Goal: Information Seeking & Learning: Learn about a topic

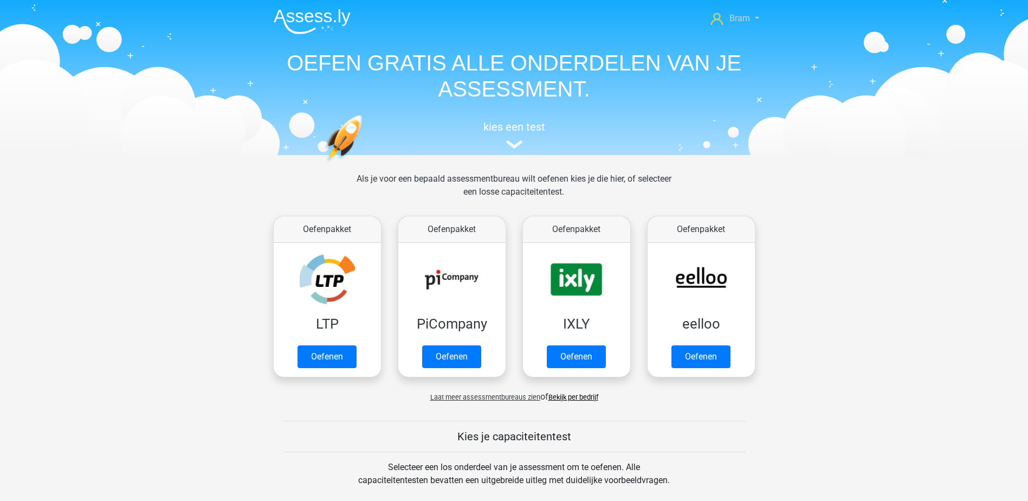
click at [743, 20] on span "Bram" at bounding box center [739, 18] width 21 height 10
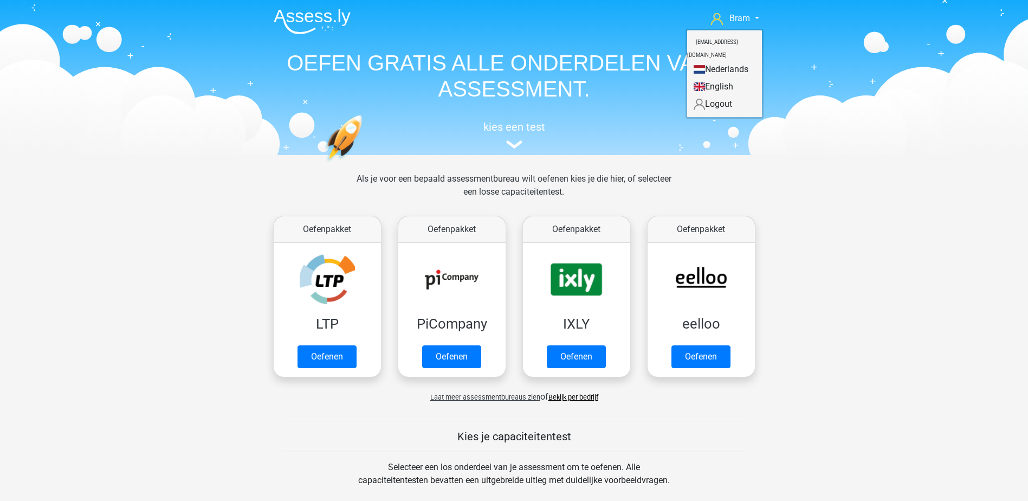
click at [782, 83] on header "Bram [EMAIL_ADDRESS][DOMAIN_NAME] Nederlands English" at bounding box center [514, 77] width 1028 height 155
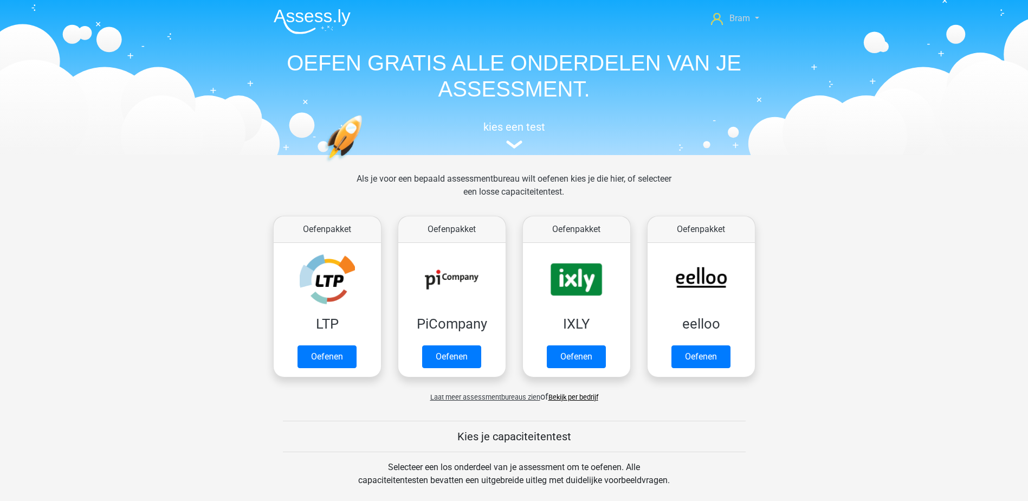
click at [749, 24] on link "Bram" at bounding box center [734, 18] width 56 height 13
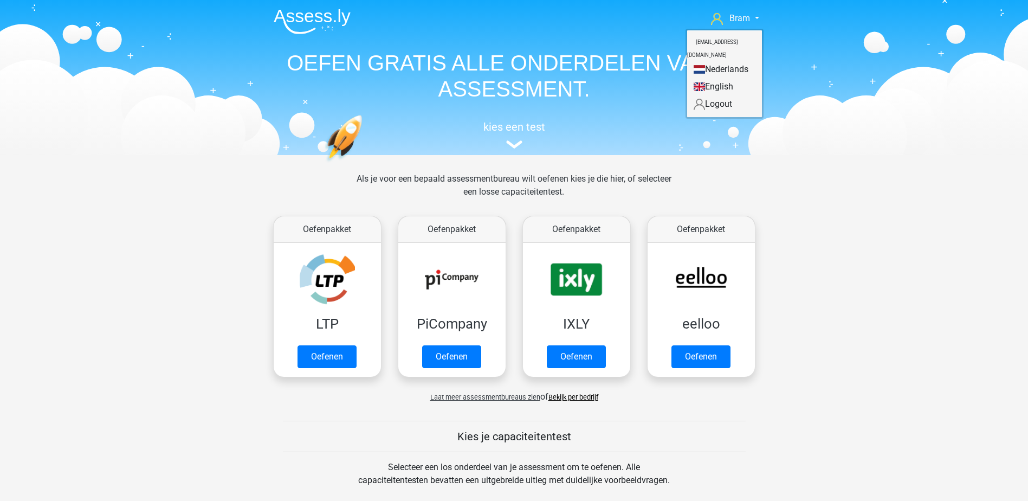
click at [730, 61] on link "Nederlands" at bounding box center [724, 69] width 75 height 17
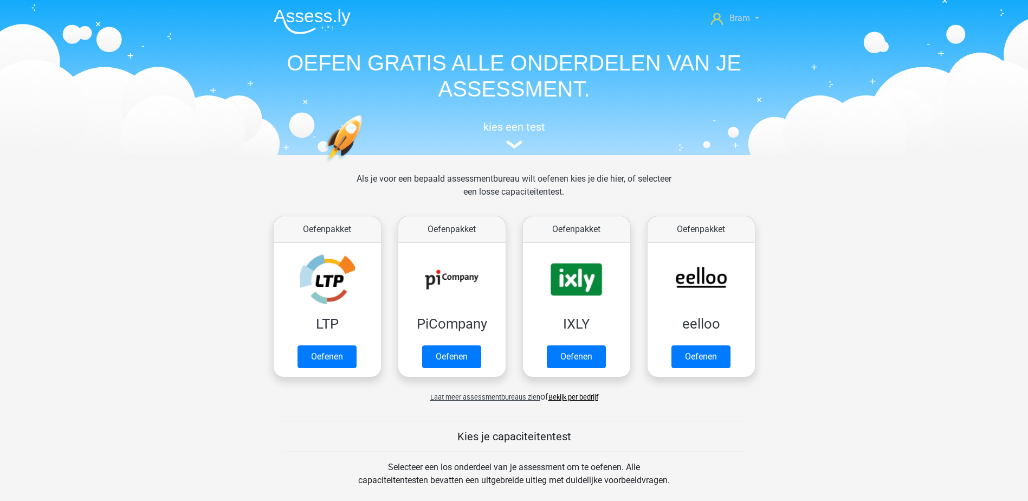
click at [744, 16] on span "Bram" at bounding box center [739, 18] width 21 height 10
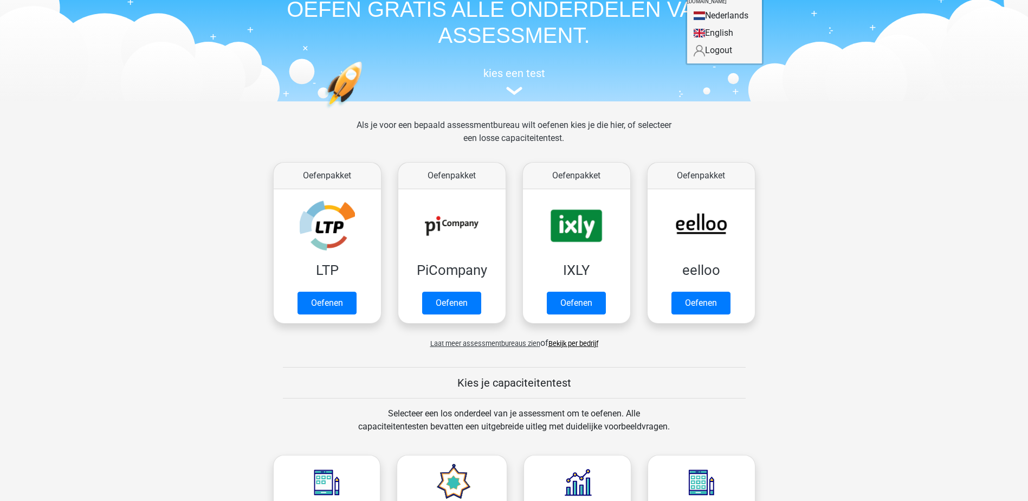
scroll to position [54, 0]
click at [513, 97] on header "Bram [EMAIL_ADDRESS][DOMAIN_NAME] Nederlands English" at bounding box center [514, 23] width 1028 height 155
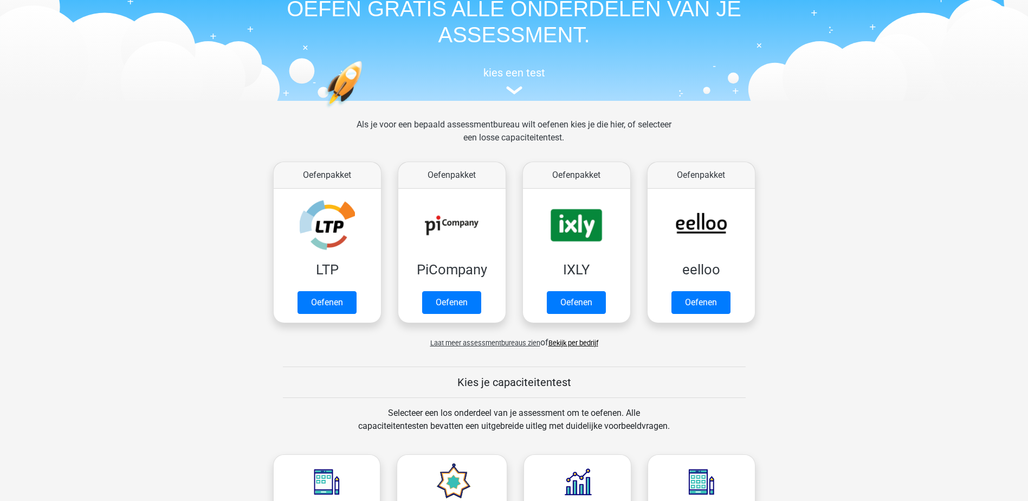
click at [513, 95] on div "kies een test" at bounding box center [514, 79] width 498 height 36
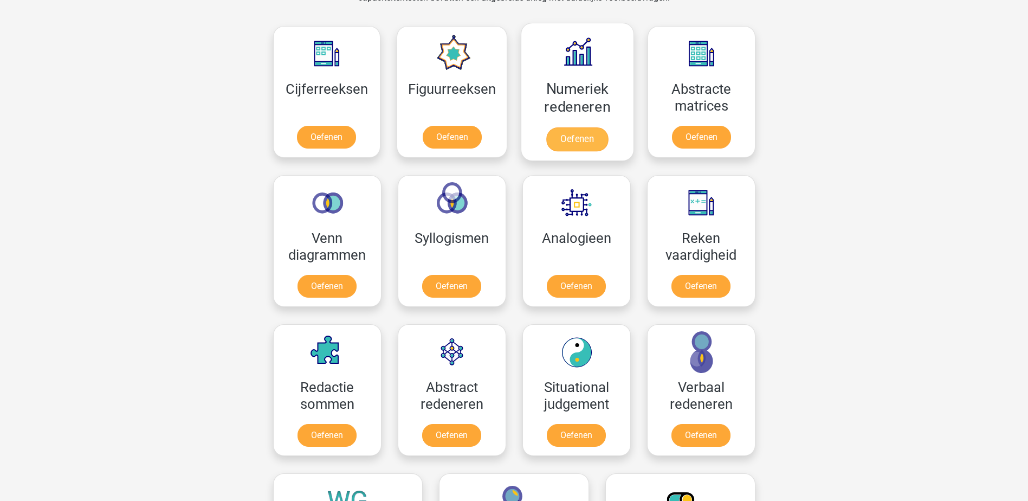
scroll to position [488, 0]
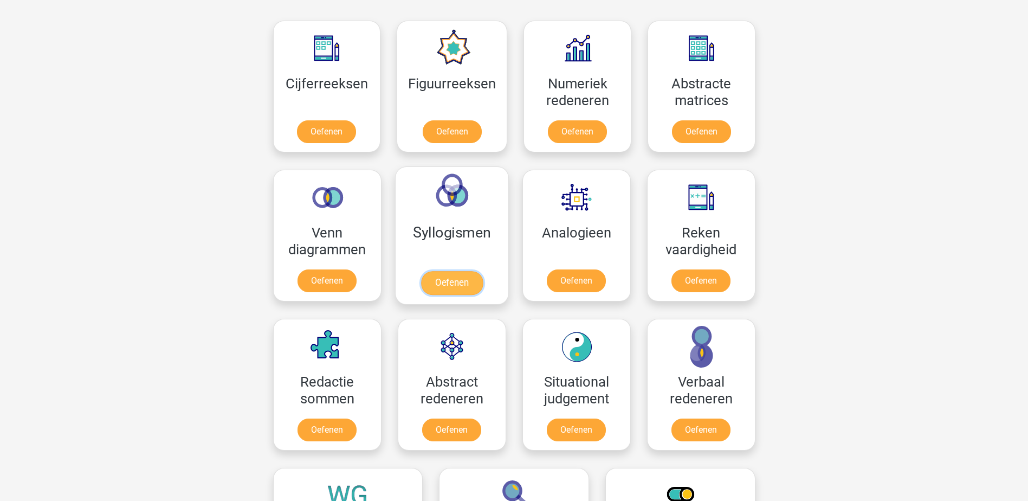
click at [437, 271] on link "Oefenen" at bounding box center [451, 283] width 62 height 24
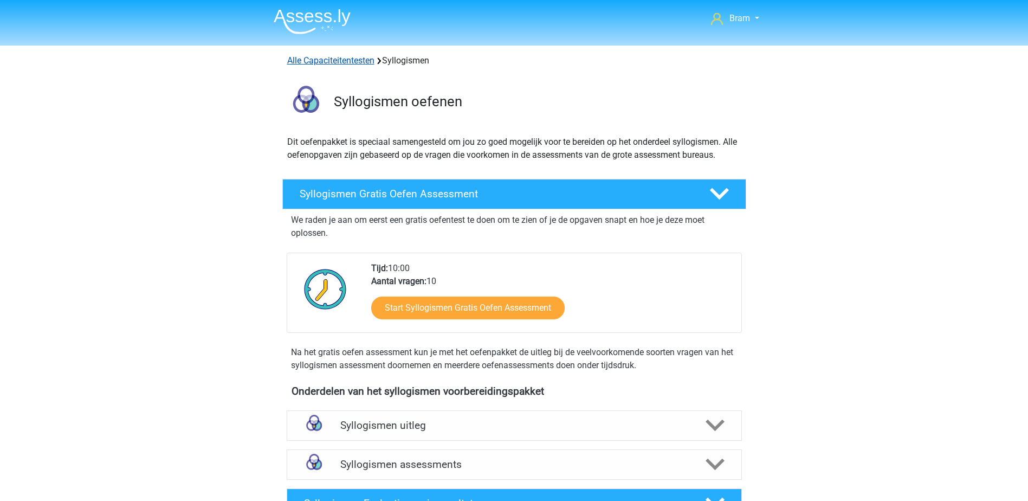
click at [346, 59] on link "Alle Capaciteitentesten" at bounding box center [330, 60] width 87 height 10
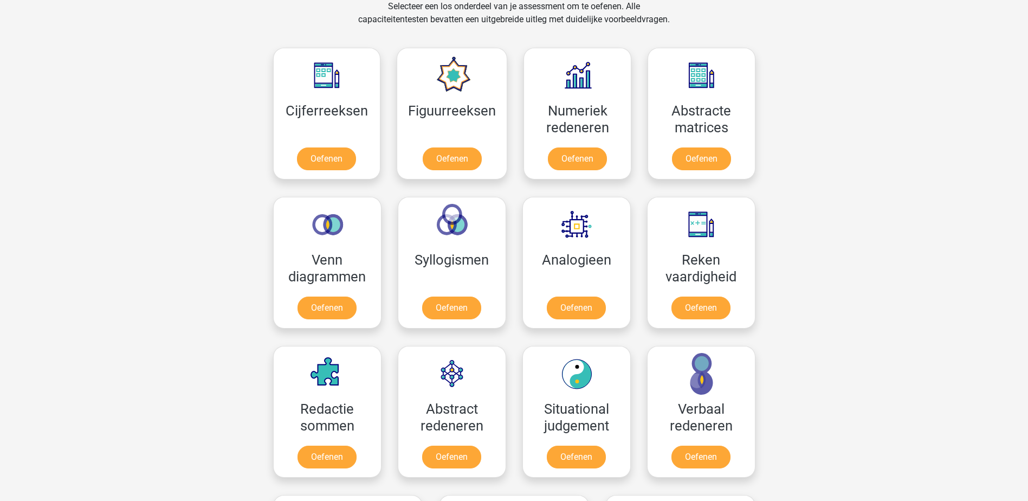
scroll to position [460, 0]
